Goal: Task Accomplishment & Management: Manage account settings

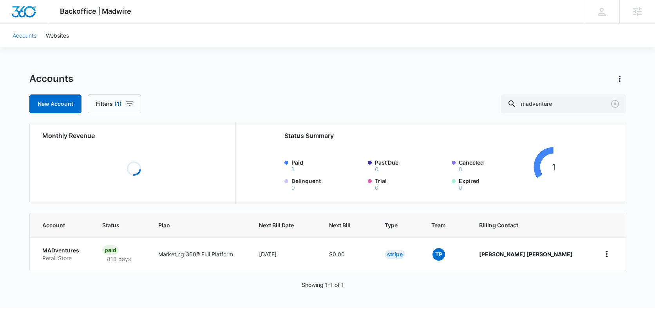
click at [20, 41] on link "Accounts" at bounding box center [24, 36] width 33 height 24
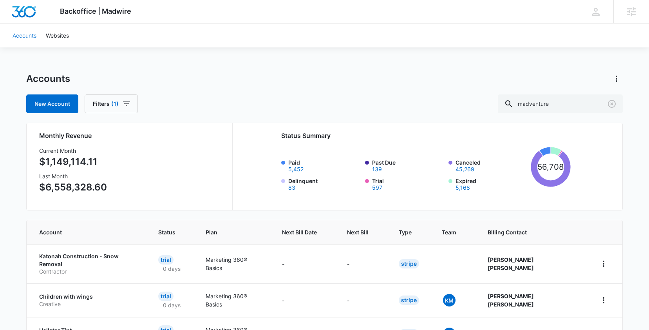
click at [27, 32] on link "Accounts" at bounding box center [24, 36] width 33 height 24
click at [29, 37] on link "Accounts" at bounding box center [24, 36] width 33 height 24
click at [548, 99] on input "madventure" at bounding box center [560, 103] width 125 height 19
click at [550, 101] on input "madventure" at bounding box center [560, 103] width 125 height 19
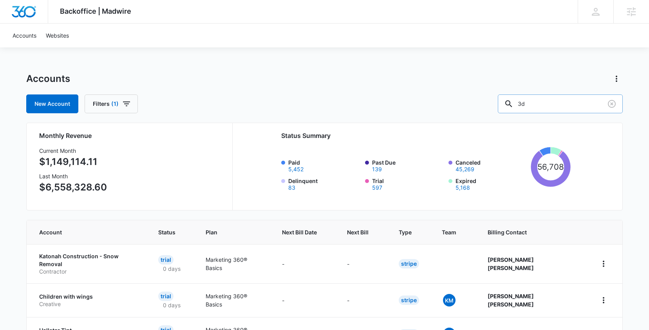
type input "3d"
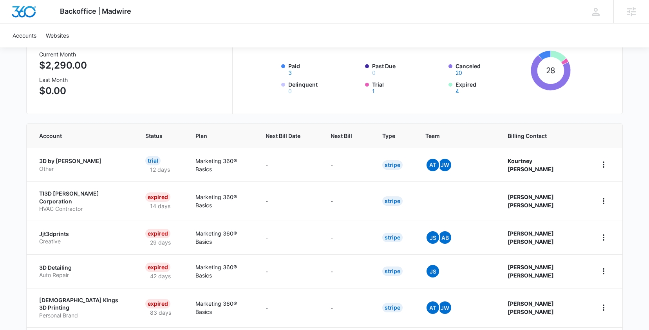
scroll to position [97, 0]
click at [364, 139] on div "Next Bill" at bounding box center [347, 135] width 33 height 8
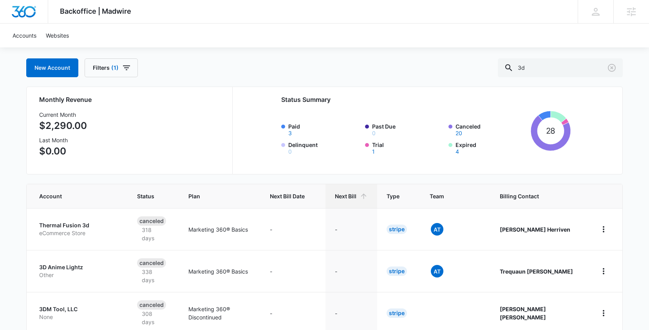
scroll to position [184, 0]
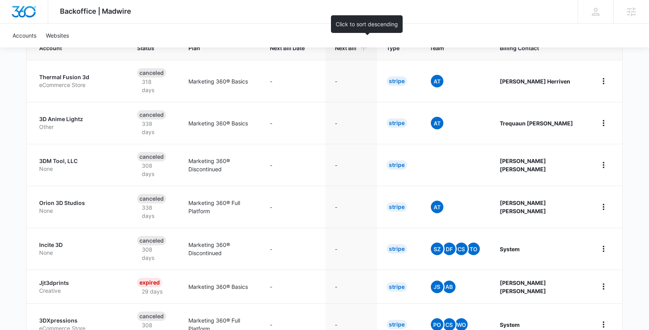
click at [355, 52] on th "Next Bill" at bounding box center [352, 48] width 52 height 24
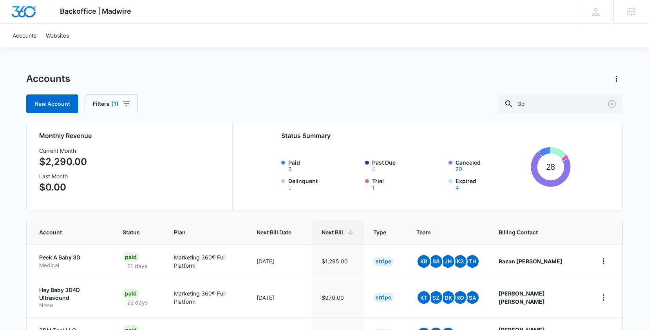
scroll to position [139, 0]
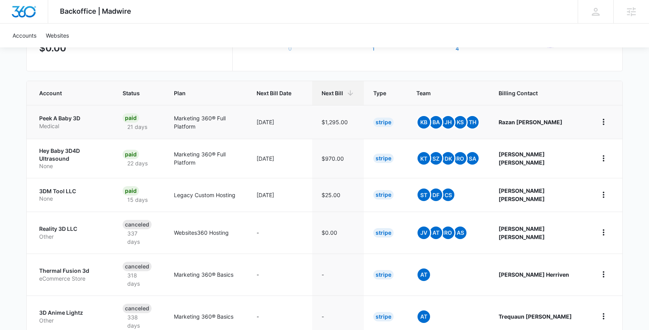
click at [77, 130] on td "Peek A Baby 3D Medical" at bounding box center [70, 122] width 87 height 34
click at [78, 129] on p "Medical" at bounding box center [71, 126] width 65 height 8
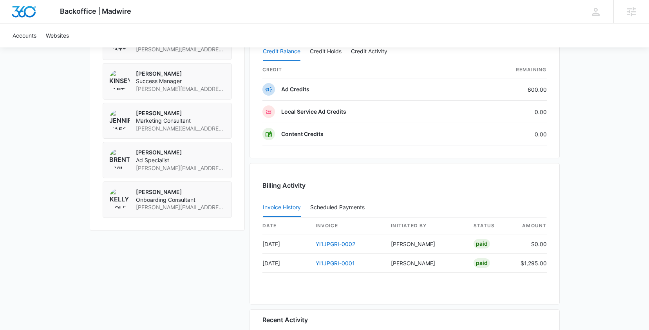
scroll to position [679, 0]
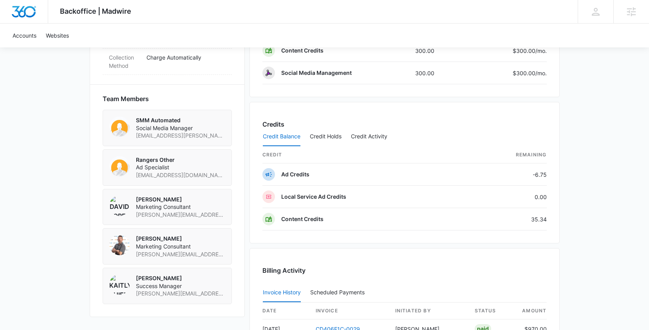
scroll to position [713, 0]
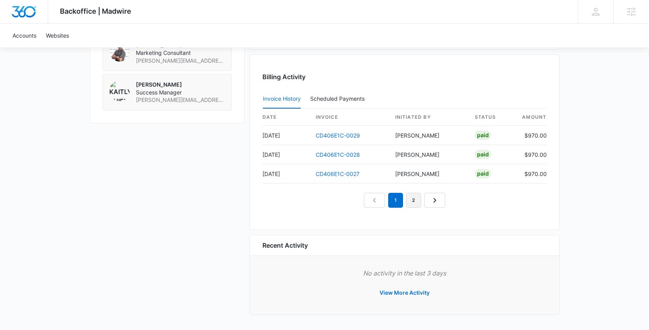
click at [418, 202] on link "2" at bounding box center [413, 200] width 15 height 15
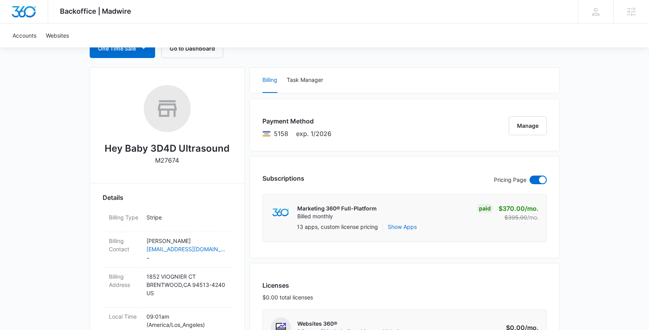
scroll to position [0, 0]
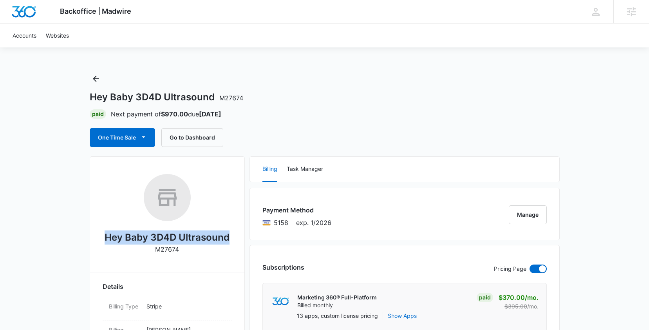
drag, startPoint x: 108, startPoint y: 235, endPoint x: 233, endPoint y: 238, distance: 125.4
copy h2 "Hey Baby 3D4D Ultrasound"
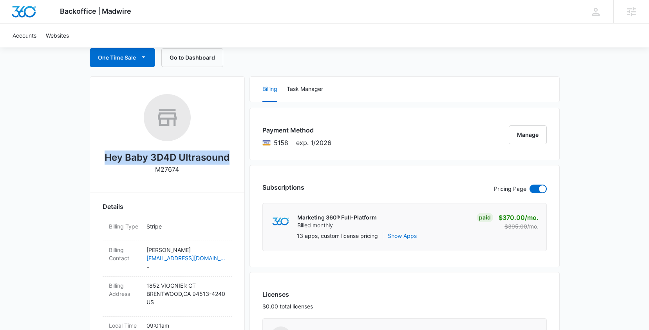
scroll to position [153, 0]
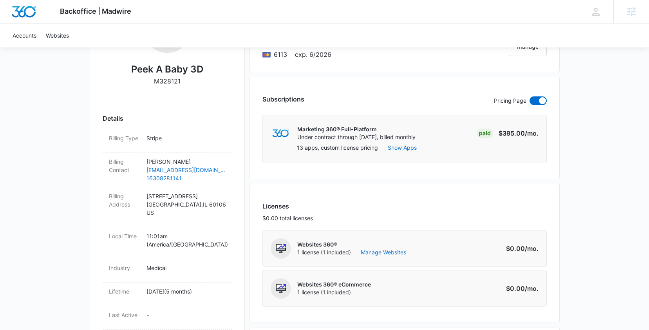
scroll to position [170, 0]
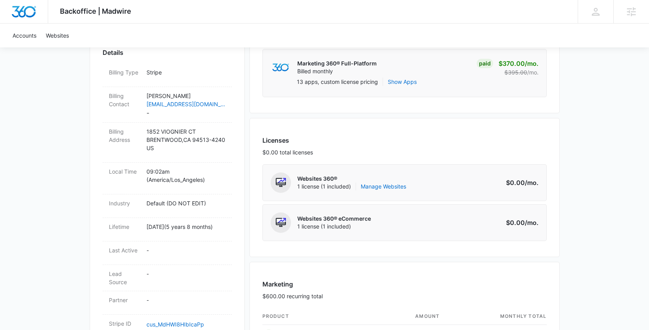
scroll to position [303, 0]
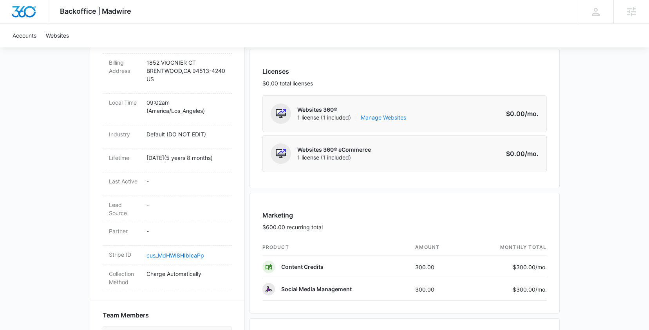
click at [382, 118] on link "Manage Websites" at bounding box center [383, 118] width 45 height 8
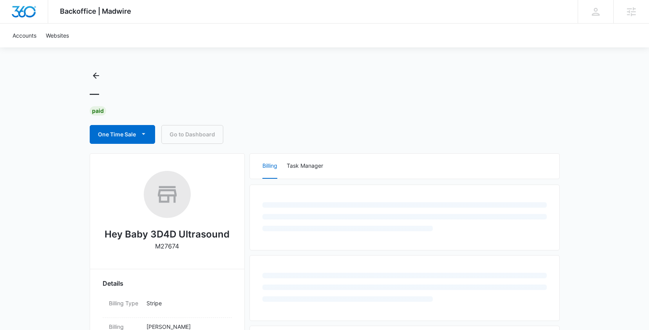
scroll to position [9, 0]
